Goal: Task Accomplishment & Management: Use online tool/utility

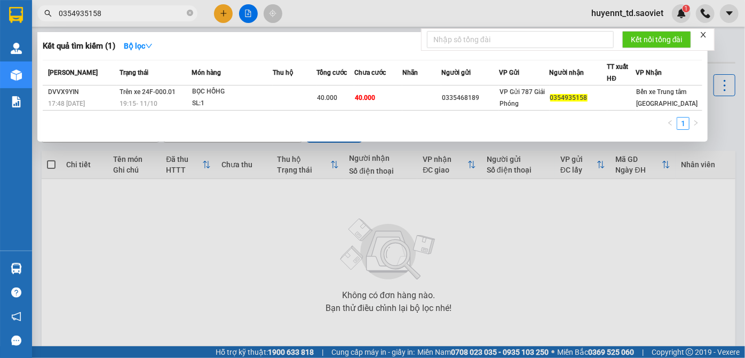
click at [118, 12] on input "0354935158" at bounding box center [122, 13] width 126 height 12
paste input "76220704"
type input "0376220704"
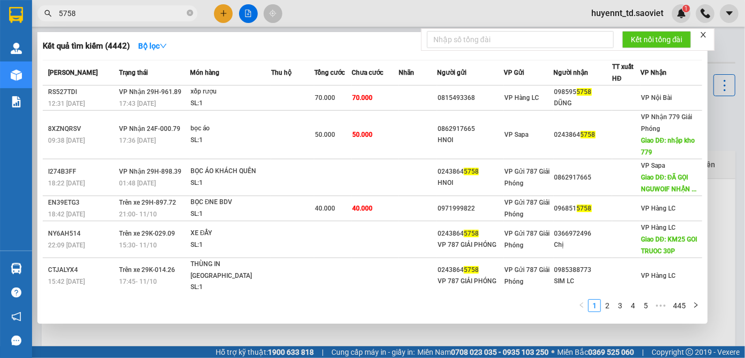
type input "5758"
click at [107, 17] on input "5758" at bounding box center [122, 13] width 126 height 12
click at [109, 17] on input "5758" at bounding box center [122, 13] width 126 height 12
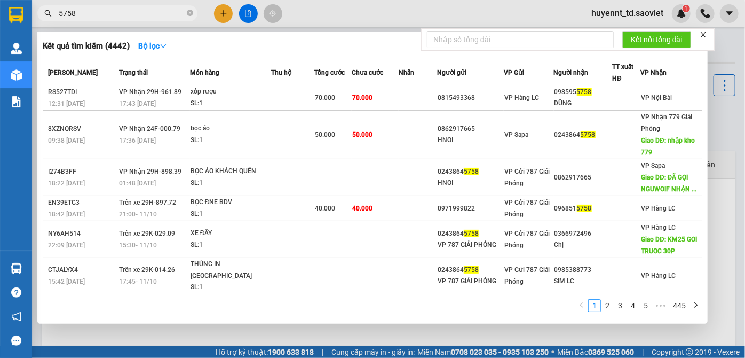
click at [109, 17] on input "5758" at bounding box center [122, 13] width 126 height 12
paste input "096203792"
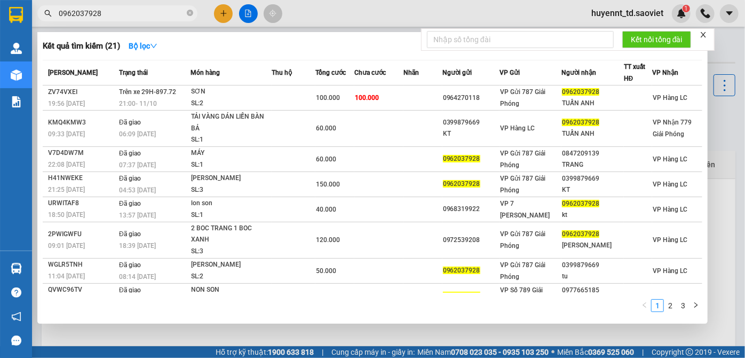
click at [118, 15] on input "0962037928" at bounding box center [122, 13] width 126 height 12
paste input "18176817"
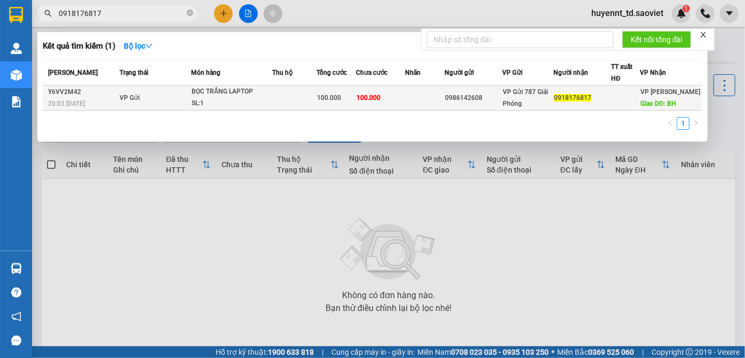
type input "0918176817"
click at [344, 101] on div "100.000" at bounding box center [336, 98] width 38 height 12
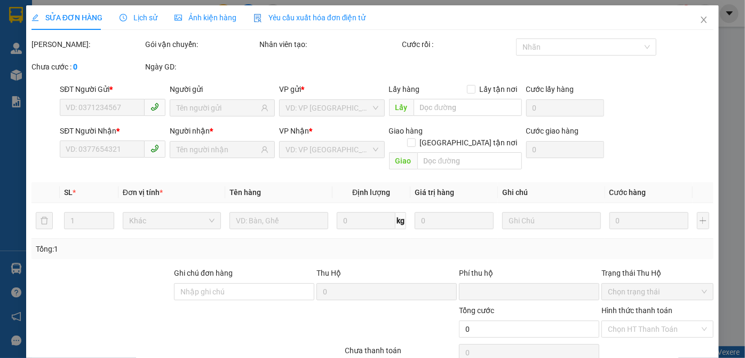
type input "0986142608"
type input "0918176817"
type input "BH"
type input "0"
type input "100.000"
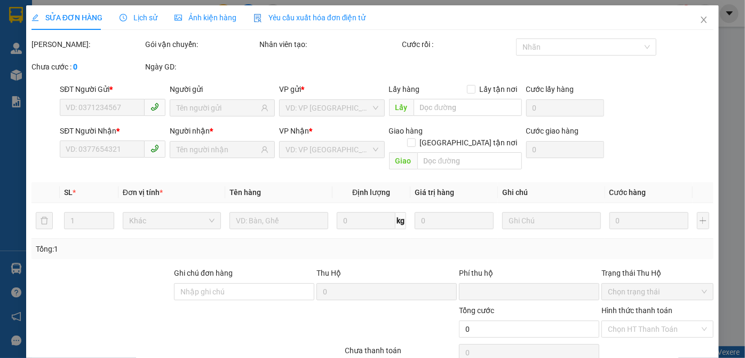
type input "100.000"
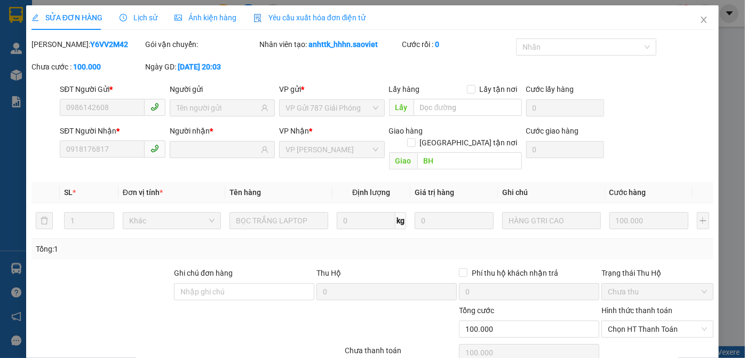
click at [134, 22] on span "Lịch sử" at bounding box center [139, 17] width 38 height 9
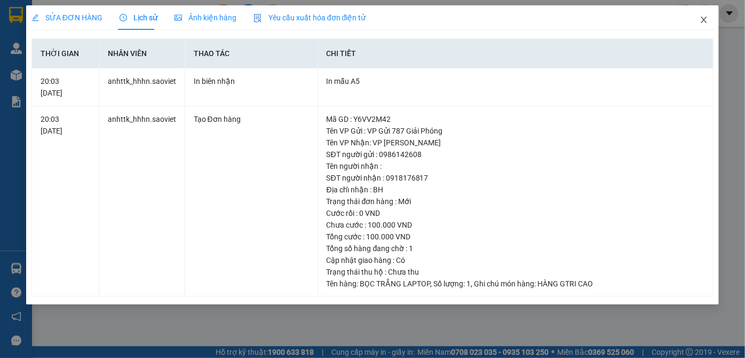
click at [695, 22] on span "Close" at bounding box center [704, 20] width 30 height 30
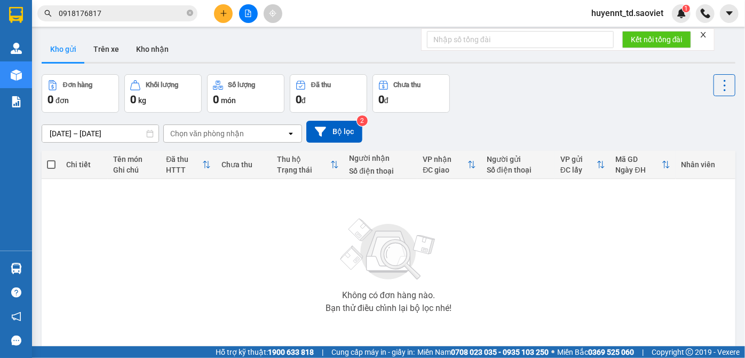
click at [109, 12] on input "0918176817" at bounding box center [122, 13] width 126 height 12
